Goal: Check status: Check status

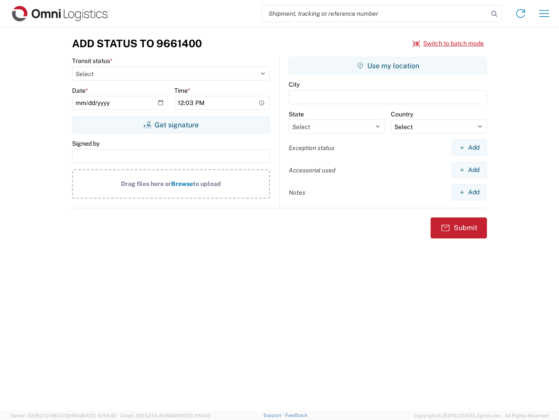
click at [375, 14] on input "search" at bounding box center [375, 13] width 226 height 17
click at [495, 14] on icon at bounding box center [495, 14] width 12 height 12
click at [521, 14] on icon at bounding box center [521, 14] width 14 height 14
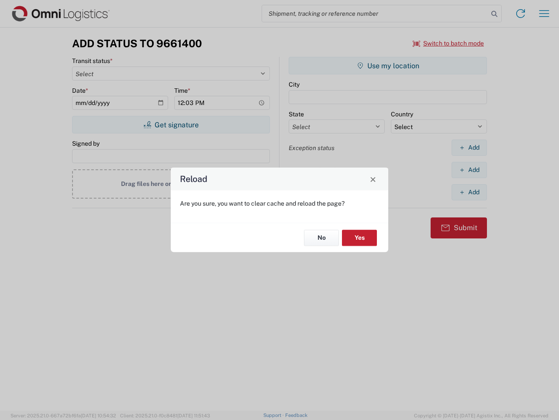
click at [544, 14] on div "Reload Are you sure, you want to clear cache and reload the page? No Yes" at bounding box center [279, 210] width 559 height 420
click at [449, 43] on div "Reload Are you sure, you want to clear cache and reload the page? No Yes" at bounding box center [279, 210] width 559 height 420
click at [171, 125] on div "Reload Are you sure, you want to clear cache and reload the page? No Yes" at bounding box center [279, 210] width 559 height 420
click at [388, 66] on div "Reload Are you sure, you want to clear cache and reload the page? No Yes" at bounding box center [279, 210] width 559 height 420
click at [469, 147] on div "Reload Are you sure, you want to clear cache and reload the page? No Yes" at bounding box center [279, 210] width 559 height 420
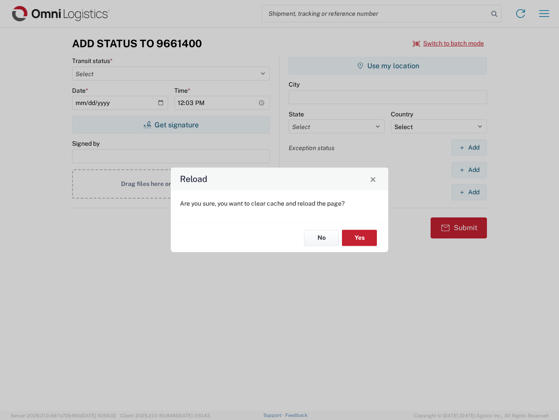
click at [469, 170] on div "Reload Are you sure, you want to clear cache and reload the page? No Yes" at bounding box center [279, 210] width 559 height 420
click at [469, 192] on div "Reload Are you sure, you want to clear cache and reload the page? No Yes" at bounding box center [279, 210] width 559 height 420
